Goal: Navigation & Orientation: Go to known website

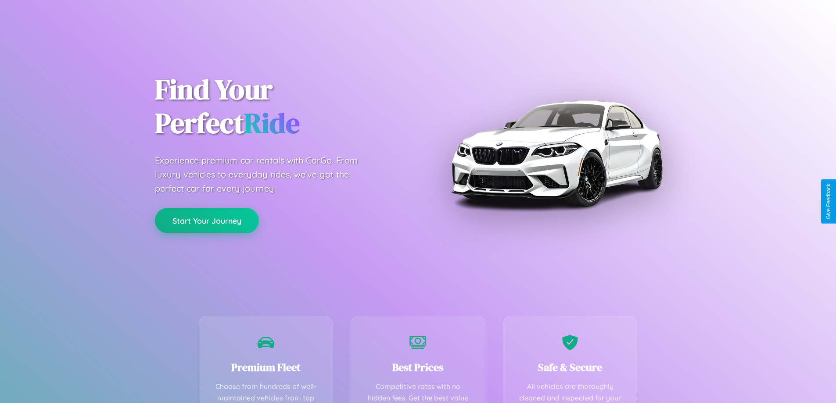
click at [207, 220] on button "Start Your Journey" at bounding box center [207, 220] width 104 height 25
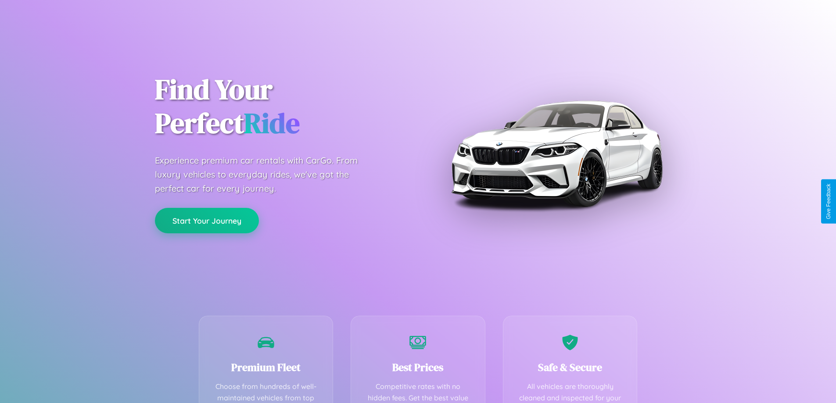
click at [207, 220] on button "Start Your Journey" at bounding box center [207, 220] width 104 height 25
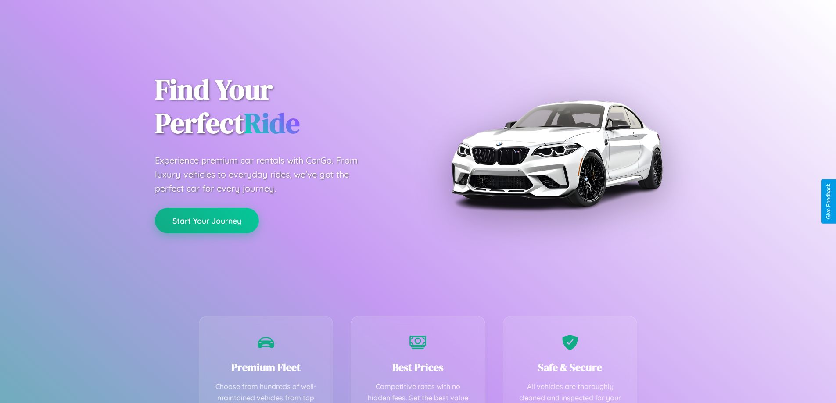
click at [207, 220] on button "Start Your Journey" at bounding box center [207, 220] width 104 height 25
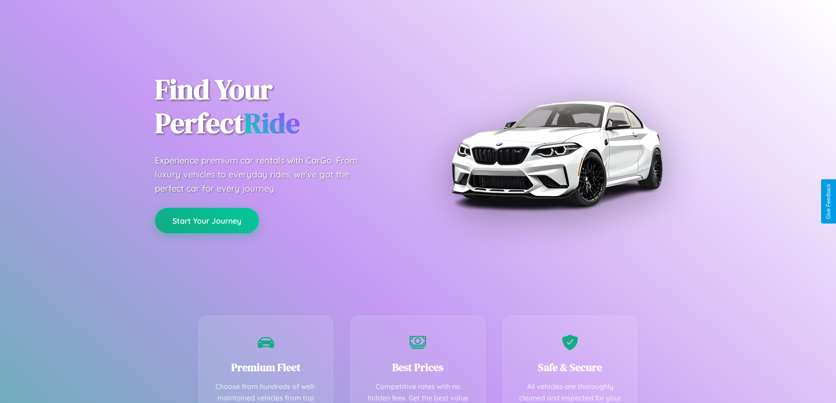
click at [207, 220] on button "Start Your Journey" at bounding box center [207, 220] width 104 height 25
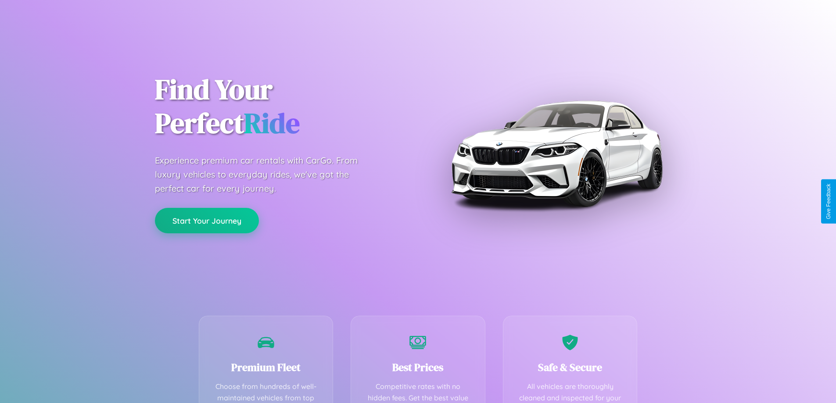
click at [207, 220] on button "Start Your Journey" at bounding box center [207, 220] width 104 height 25
